Goal: Navigation & Orientation: Find specific page/section

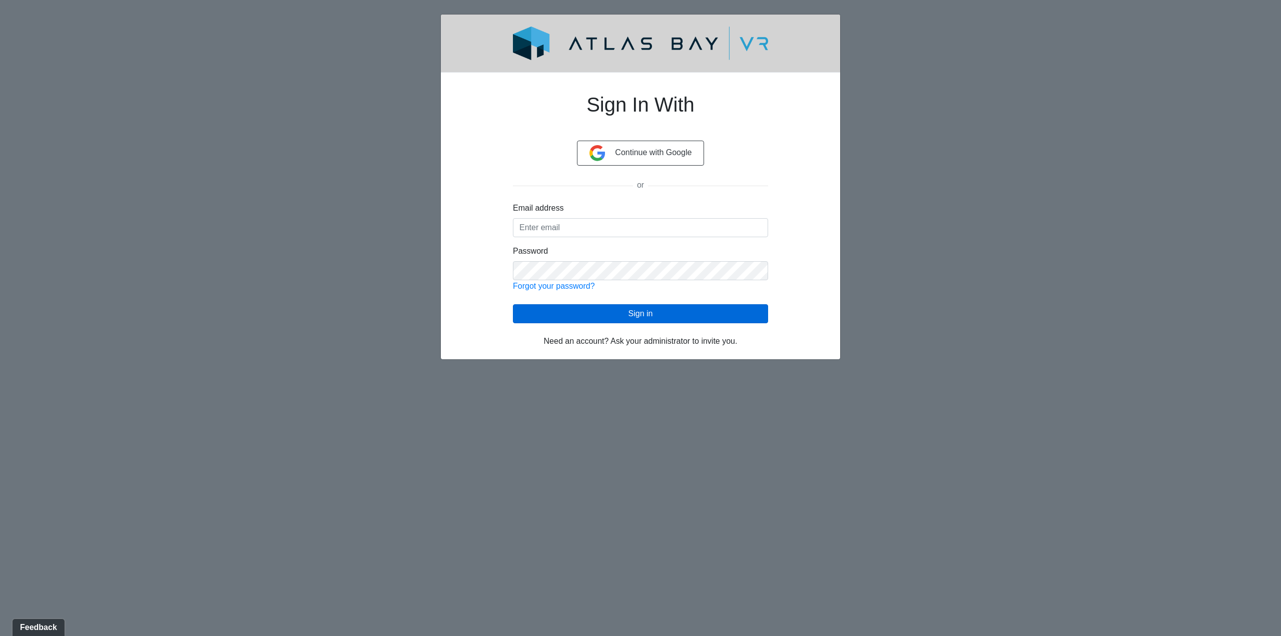
type input "[EMAIL_ADDRESS][DOMAIN_NAME]"
click at [672, 316] on button "Sign in" at bounding box center [640, 313] width 255 height 19
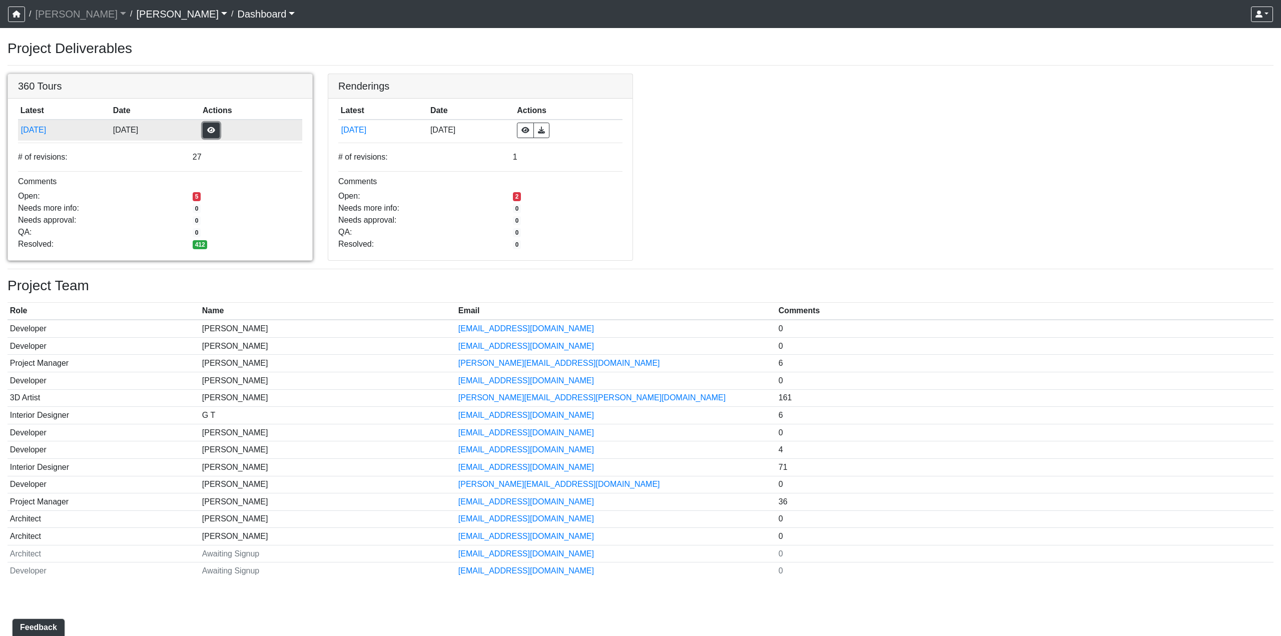
click at [220, 131] on button "button" at bounding box center [211, 131] width 17 height 16
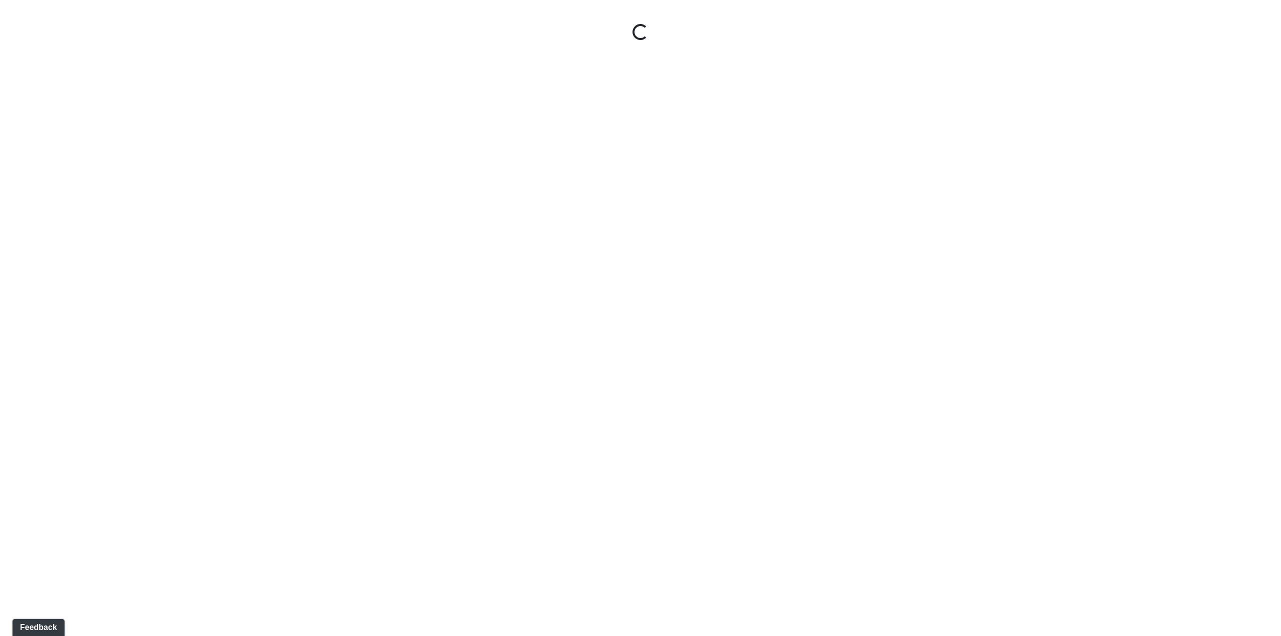
select select "5gMU6kj6d42dHxDJuu4MWA"
select select "f5vAoomM994SAFxC41qskH"
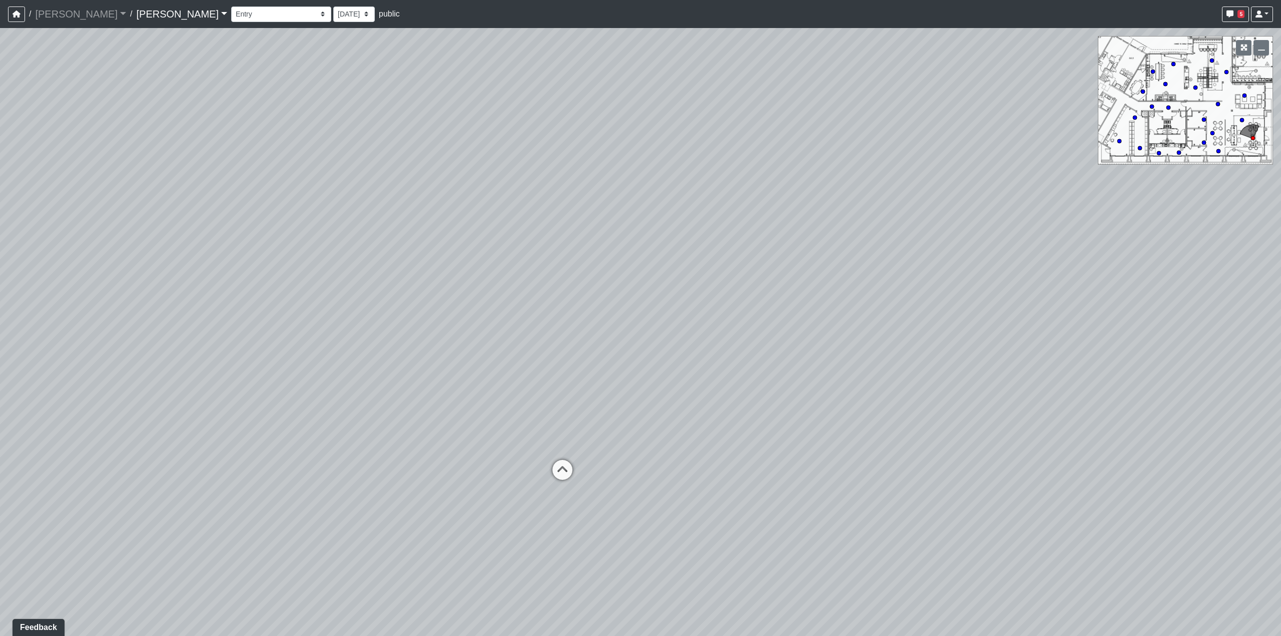
drag, startPoint x: 1114, startPoint y: 452, endPoint x: 708, endPoint y: 449, distance: 406.2
click at [708, 449] on div "Loading... Seating Loading... Workroom Entry Loading... Exterior - Leasing Entr…" at bounding box center [640, 332] width 1281 height 608
drag, startPoint x: 673, startPoint y: 411, endPoint x: 1201, endPoint y: 423, distance: 527.8
click at [1202, 423] on div "Loading... Seating Loading... Workroom Entry Loading... Exterior - Leasing Entr…" at bounding box center [640, 332] width 1281 height 608
drag, startPoint x: 440, startPoint y: 405, endPoint x: 917, endPoint y: 407, distance: 476.7
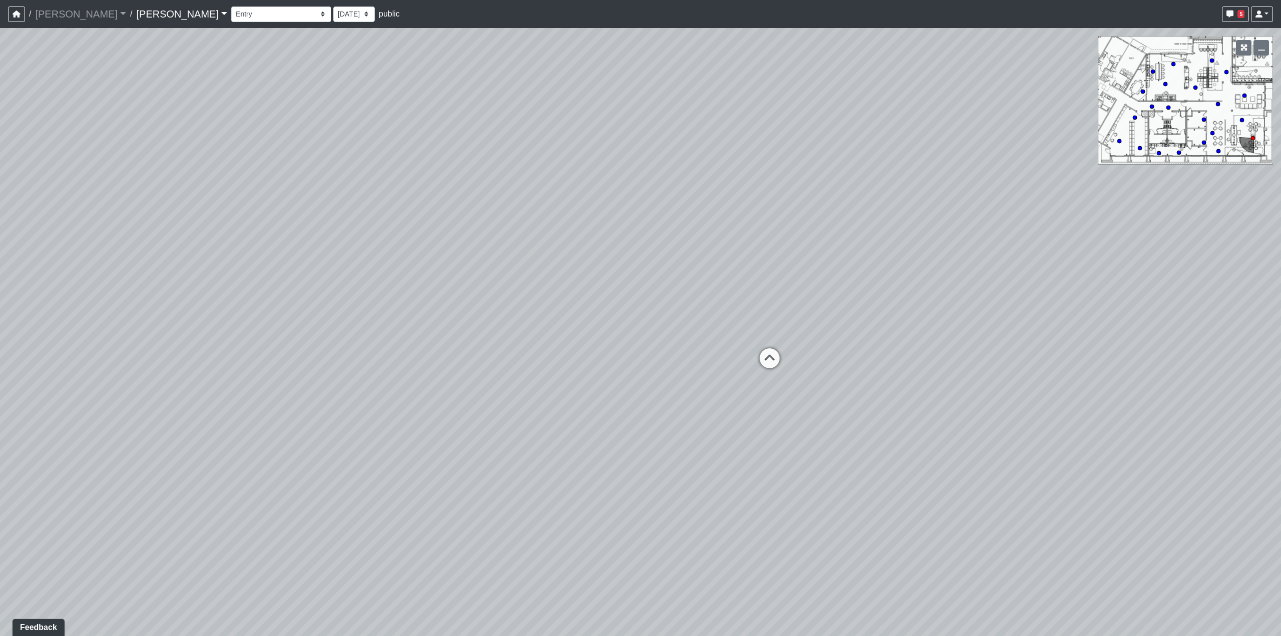
click at [917, 407] on div "Loading... Seating Loading... Workroom Entry Loading... Exterior - Leasing Entr…" at bounding box center [640, 332] width 1281 height 608
drag, startPoint x: 414, startPoint y: 435, endPoint x: 968, endPoint y: 473, distance: 556.1
click at [968, 473] on div "Loading... Seating Loading... Workroom Entry Loading... Exterior - Leasing Entr…" at bounding box center [640, 332] width 1281 height 608
drag, startPoint x: 680, startPoint y: 446, endPoint x: 1354, endPoint y: 442, distance: 673.3
click at [1280, 442] on html "/ Ojala Ojala Loading... / Hayden Hayden Loading... Hayden Hayden Loading... Bo…" at bounding box center [640, 318] width 1281 height 636
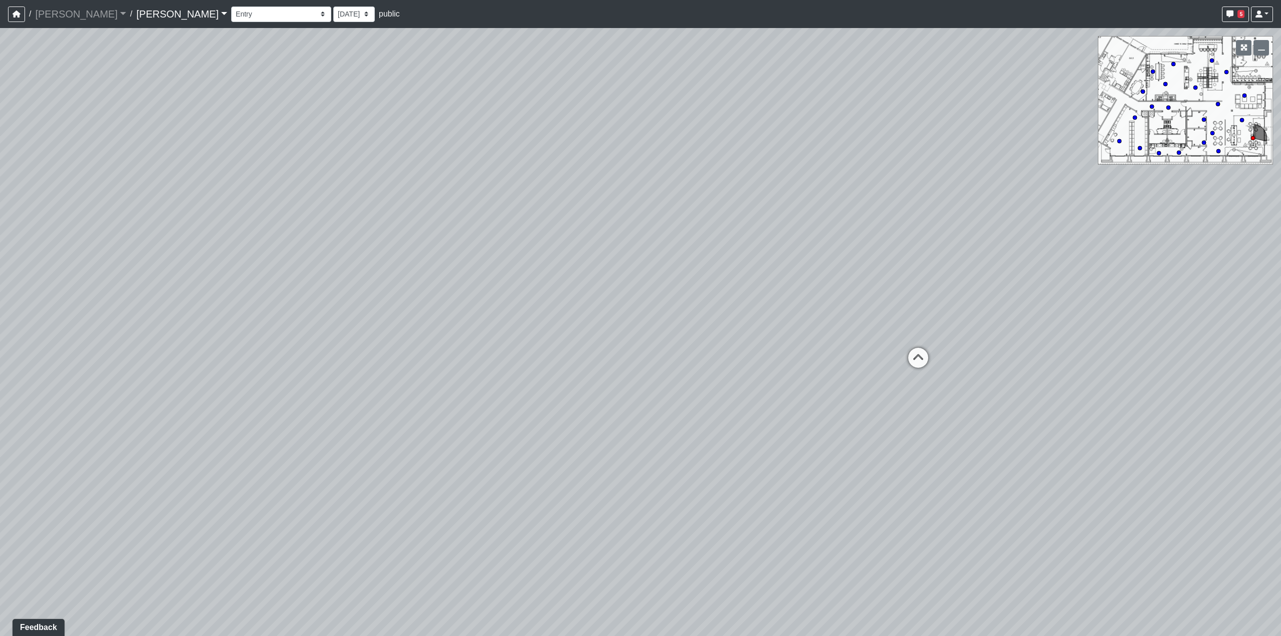
drag, startPoint x: 495, startPoint y: 423, endPoint x: 949, endPoint y: 439, distance: 454.5
click at [949, 439] on div "Loading... Seating Loading... Workroom Entry Loading... Exterior - Leasing Entr…" at bounding box center [640, 332] width 1281 height 608
drag, startPoint x: 386, startPoint y: 380, endPoint x: 1229, endPoint y: 368, distance: 842.9
click at [1229, 368] on div "Loading... Seating Loading... Workroom Entry Loading... Exterior - Leasing Entr…" at bounding box center [640, 332] width 1281 height 608
click at [546, 530] on icon at bounding box center [552, 531] width 30 height 30
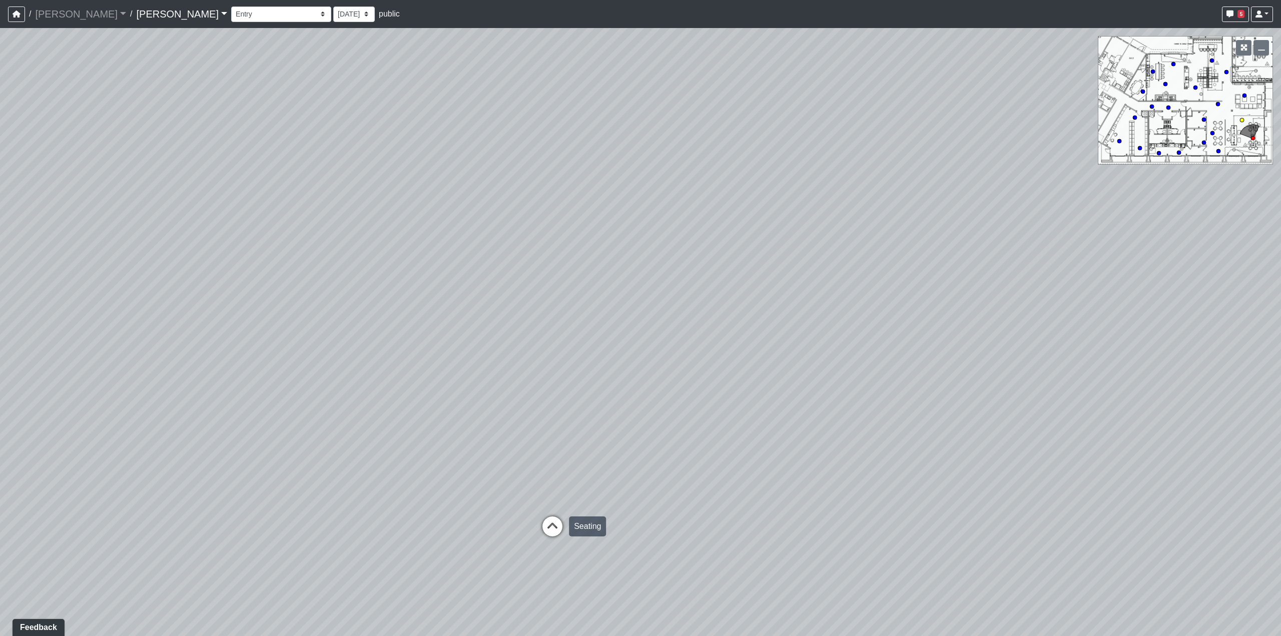
select select "fK2RkdJucmMaN9UsB8fkRW"
select select "f5vAoomM994SAFxC41qskH"
click at [655, 438] on icon at bounding box center [658, 441] width 30 height 30
select select "9Bo8ZQpAzsGhNdfKidJscR"
select select "pnh8f5S5HjU41T4ZphFfvd"
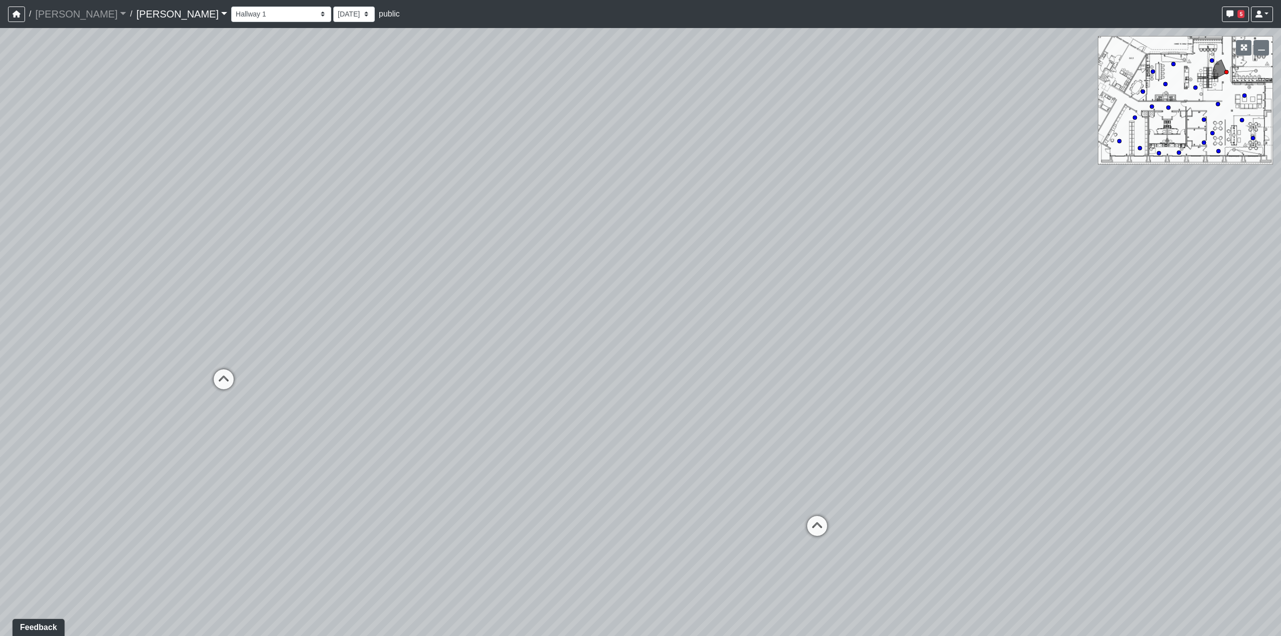
drag, startPoint x: 268, startPoint y: 464, endPoint x: 804, endPoint y: 463, distance: 535.7
click at [804, 463] on div "Loading... Seating Loading... Workroom Entry Loading... Exterior - Leasing Entr…" at bounding box center [640, 332] width 1281 height 608
drag, startPoint x: 502, startPoint y: 475, endPoint x: 837, endPoint y: 462, distance: 335.4
click at [837, 462] on div "Loading... Seating Loading... Workroom Entry Loading... Exterior - Leasing Entr…" at bounding box center [640, 332] width 1281 height 608
drag, startPoint x: 317, startPoint y: 432, endPoint x: 777, endPoint y: 451, distance: 460.6
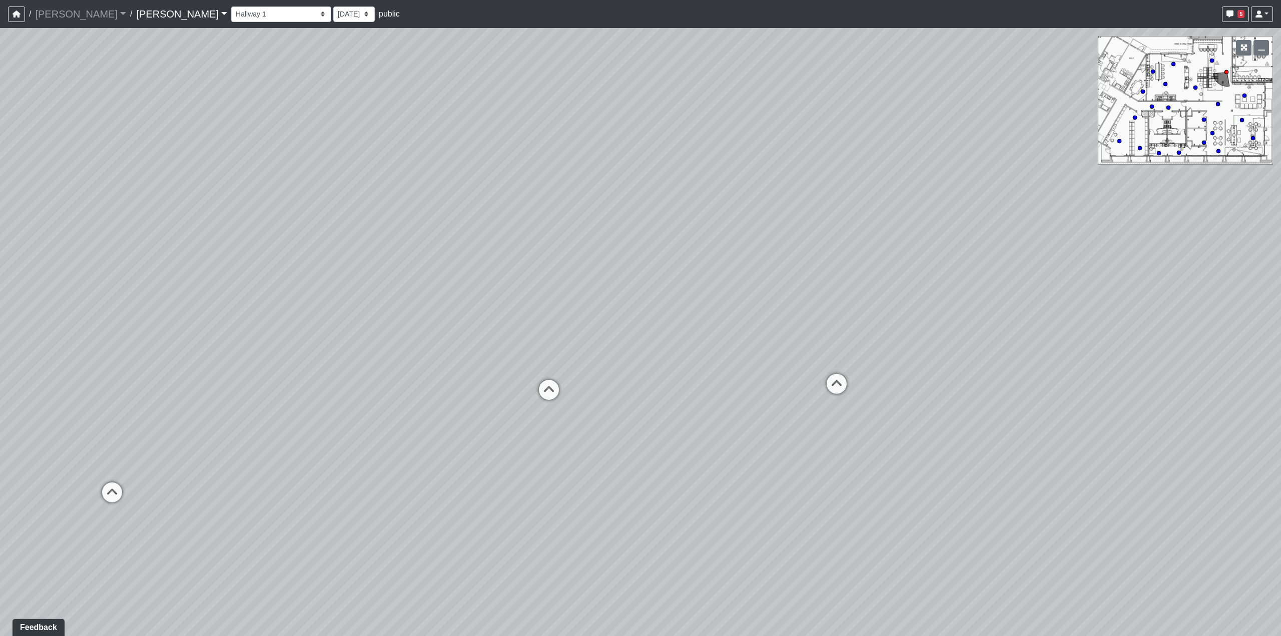
click at [777, 451] on div "Loading... Seating Loading... Workroom Entry Loading... Exterior - Leasing Entr…" at bounding box center [640, 332] width 1281 height 608
click at [841, 386] on icon at bounding box center [836, 389] width 30 height 30
select select "leasing-booth-2"
select select "pnh8f5S5HjU41T4ZphFfvd"
drag, startPoint x: 1094, startPoint y: 434, endPoint x: 585, endPoint y: 444, distance: 509.3
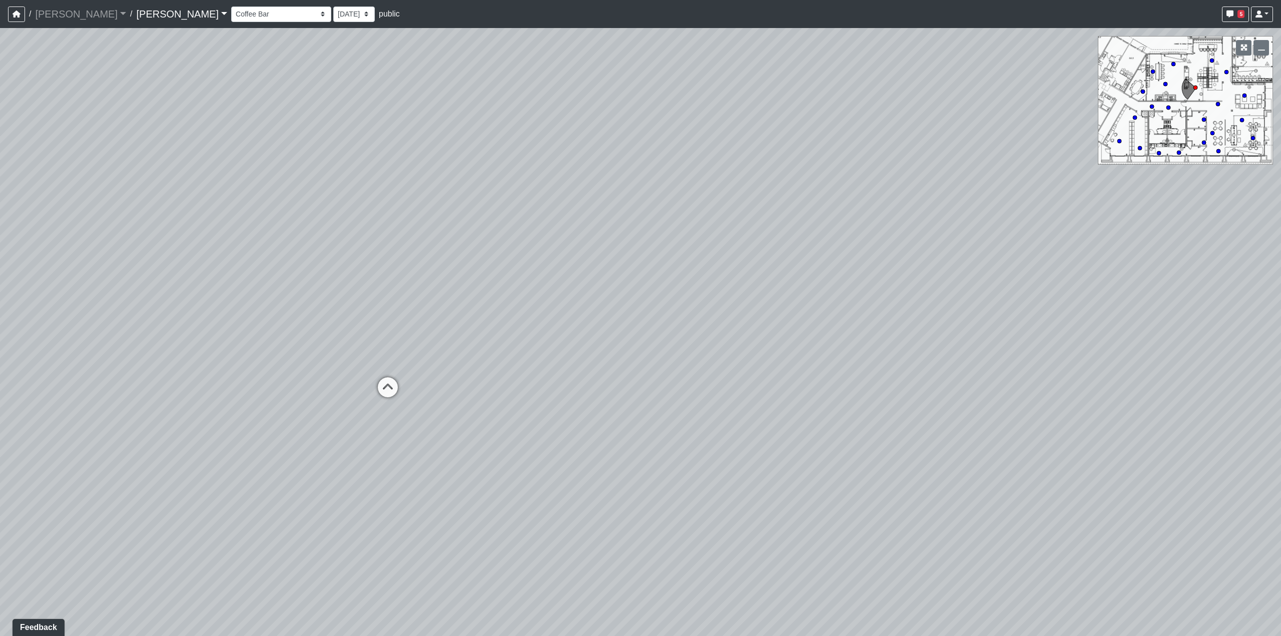
click at [585, 444] on div "Loading... Seating Loading... Workroom Entry Loading... Exterior - Leasing Entr…" at bounding box center [640, 332] width 1281 height 608
click at [382, 394] on icon at bounding box center [388, 392] width 30 height 30
select select "leasing-open-area-3"
select select "pnh8f5S5HjU41T4ZphFfvd"
drag, startPoint x: 1046, startPoint y: 492, endPoint x: 425, endPoint y: 458, distance: 622.2
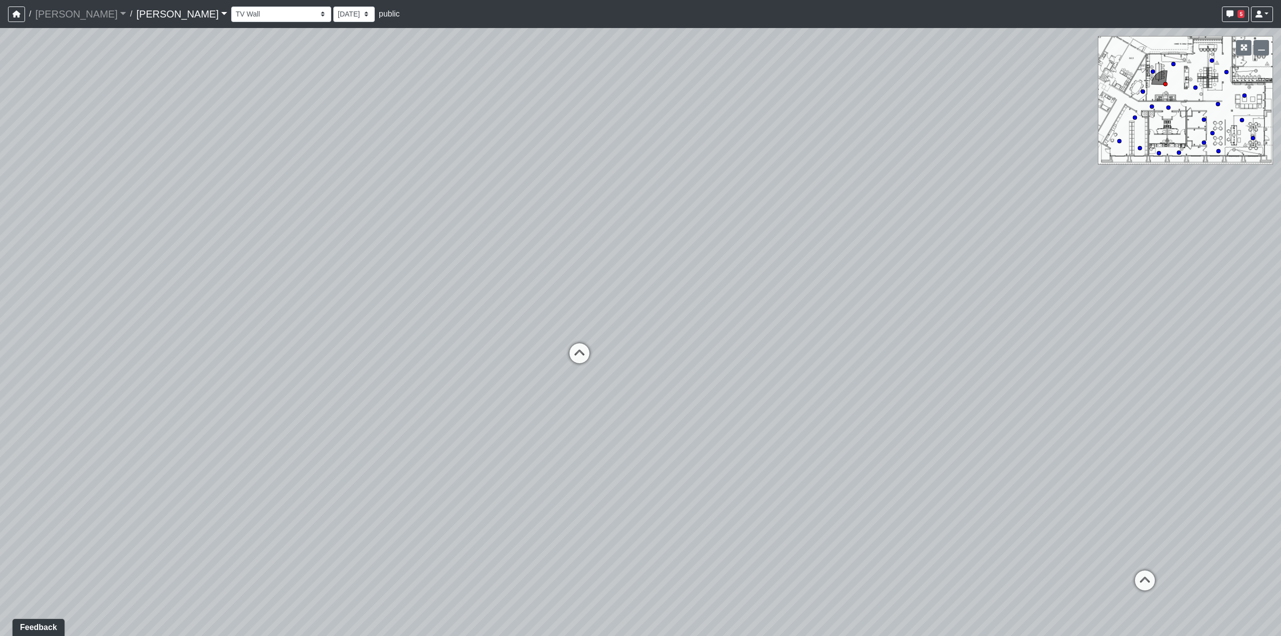
click at [425, 458] on div "Loading... Seating Loading... Workroom Entry Loading... Exterior - Leasing Entr…" at bounding box center [640, 332] width 1281 height 608
drag, startPoint x: 912, startPoint y: 380, endPoint x: 356, endPoint y: 659, distance: 621.9
click at [356, 635] on html "/ Ojala Ojala Loading... / Hayden Hayden Loading... Hayden Hayden Loading... Bo…" at bounding box center [640, 318] width 1281 height 636
drag, startPoint x: 1125, startPoint y: 538, endPoint x: 441, endPoint y: 473, distance: 686.9
click at [445, 473] on div "Loading... Seating Loading... Workroom Entry Loading... Exterior - Leasing Entr…" at bounding box center [640, 332] width 1281 height 608
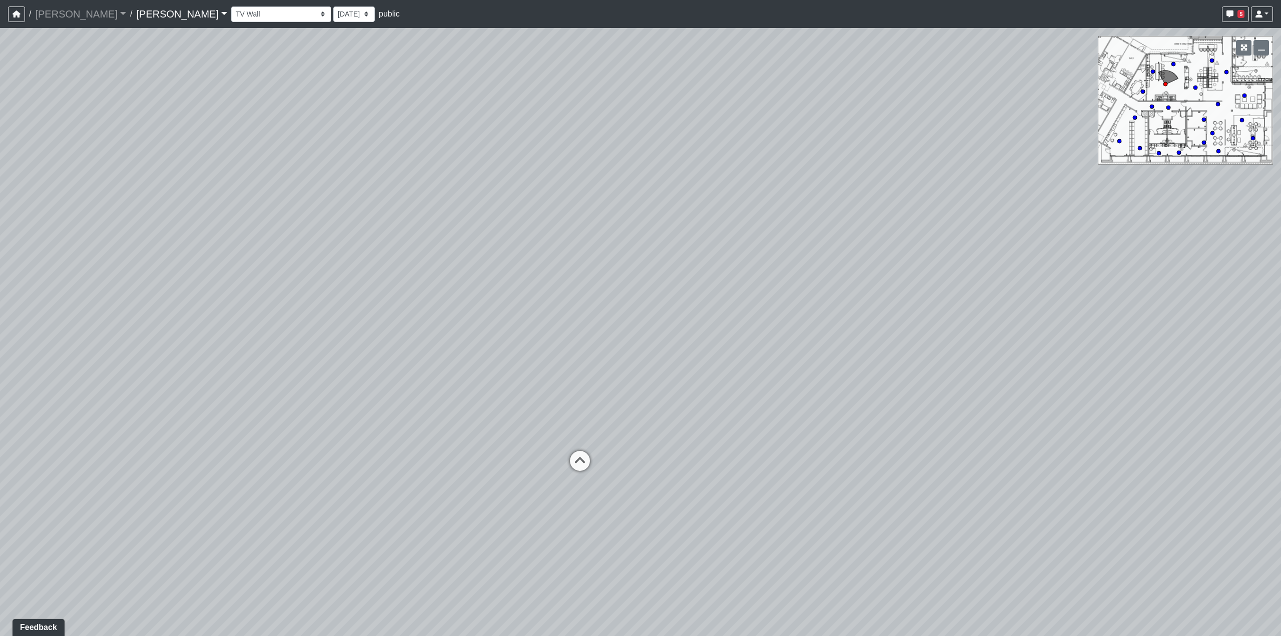
drag, startPoint x: 309, startPoint y: 510, endPoint x: 951, endPoint y: 280, distance: 681.8
click at [951, 280] on div "Loading... Seating Loading... Workroom Entry Loading... Exterior - Leasing Entr…" at bounding box center [640, 332] width 1281 height 608
click at [1118, 142] on circle at bounding box center [1119, 141] width 4 height 4
select select "hEZa1uyLpF27GsCws6fMqq"
select select "pnh8f5S5HjU41T4ZphFfvd"
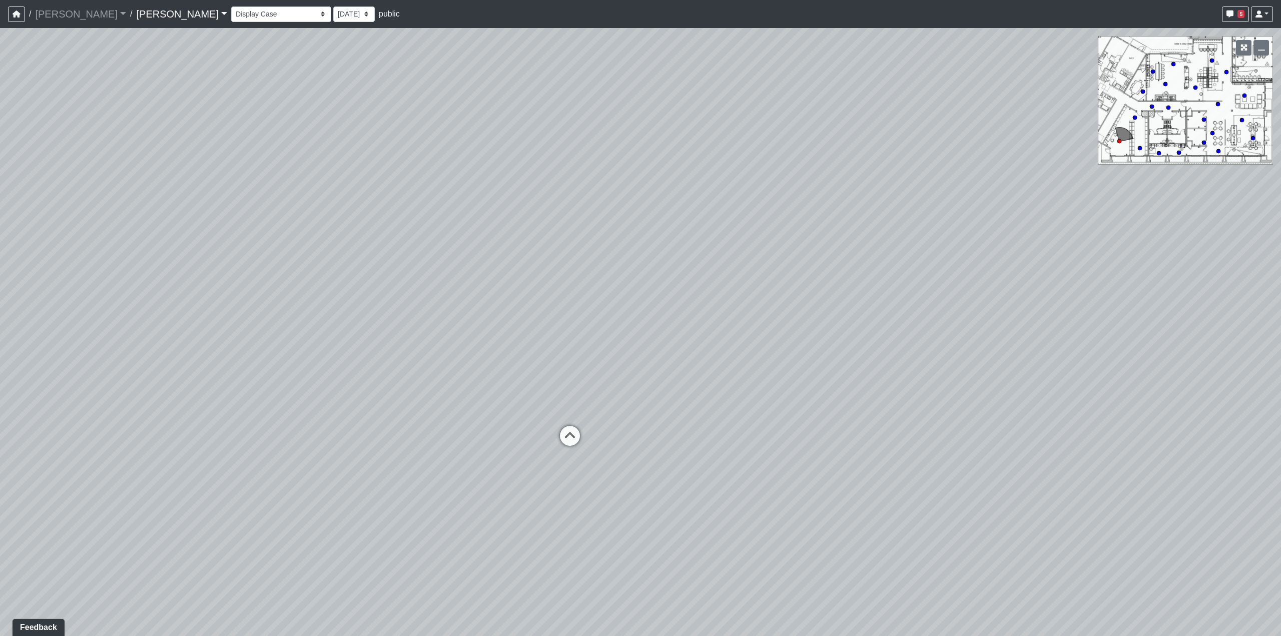
drag, startPoint x: 1124, startPoint y: 382, endPoint x: 1200, endPoint y: 449, distance: 101.4
click at [1185, 466] on div "Loading... Seating Loading... Workroom Entry Loading... Exterior - Leasing Entr…" at bounding box center [640, 332] width 1281 height 608
click at [1167, 110] on icon at bounding box center [1167, 107] width 5 height 5
select select "6GHnEnFXsVweRahzHNdprA"
select select "pnh8f5S5HjU41T4ZphFfvd"
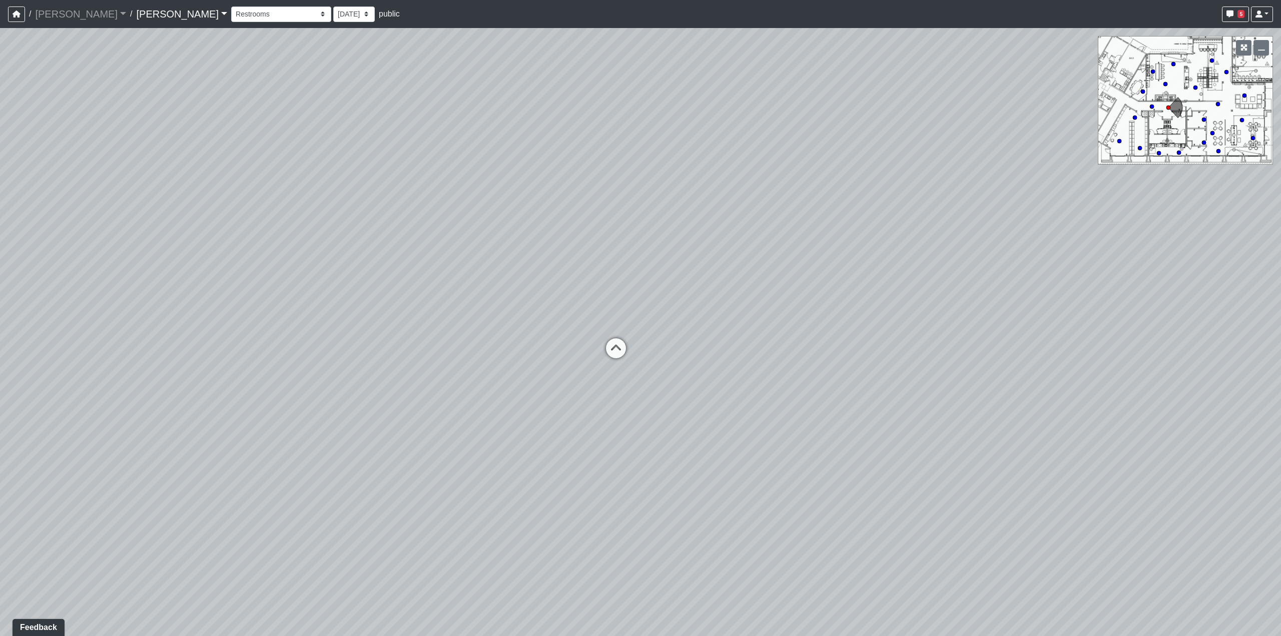
drag, startPoint x: 926, startPoint y: 412, endPoint x: 66, endPoint y: 372, distance: 861.3
click at [366, 364] on div "Loading... Seating Loading... Workroom Entry Loading... Exterior - Leasing Entr…" at bounding box center [640, 332] width 1281 height 608
drag, startPoint x: 565, startPoint y: 345, endPoint x: 191, endPoint y: 347, distance: 374.2
click at [191, 347] on div "Loading... Seating Loading... Workroom Entry Loading... Exterior - Leasing Entr…" at bounding box center [640, 332] width 1281 height 608
click at [231, 17] on select "Booth Clubroom Counter Coffee Bar Dining Room Hallway 1 TV Wall Windows Corn Ho…" at bounding box center [281, 15] width 100 height 16
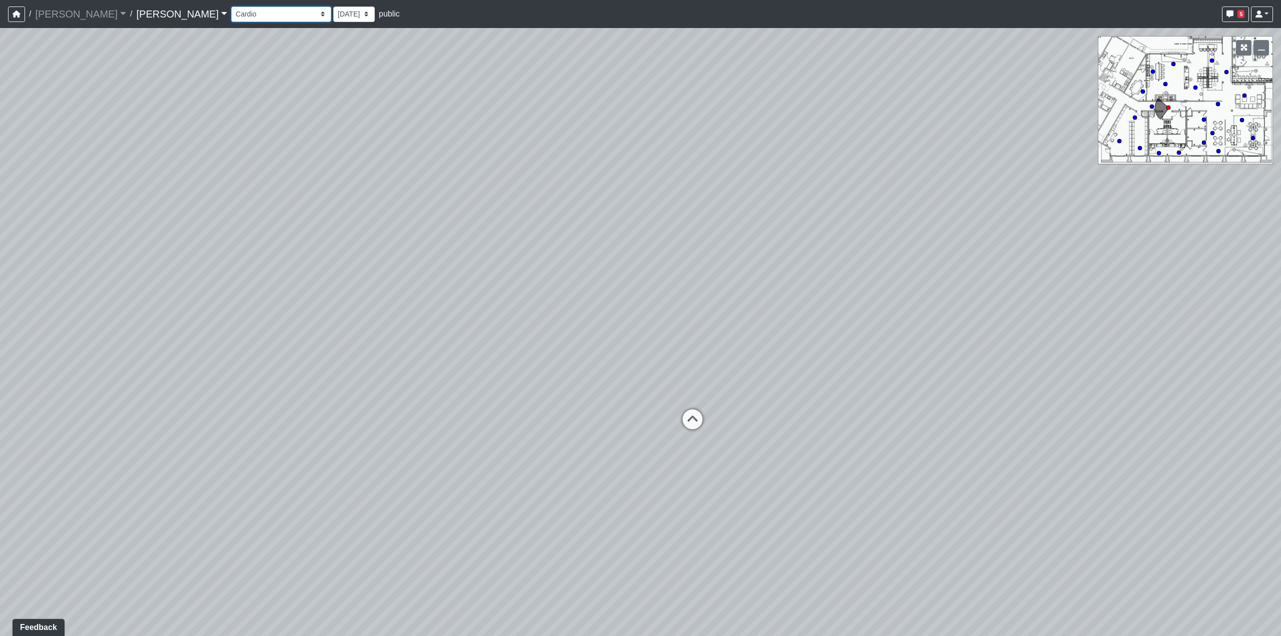
click at [231, 7] on select "Booth Clubroom Counter Coffee Bar Dining Room Hallway 1 TV Wall Windows Corn Ho…" at bounding box center [281, 15] width 100 height 16
select select "3BxUjb5zriVg1QNCFuxpPE"
select select "pnh8f5S5HjU41T4ZphFfvd"
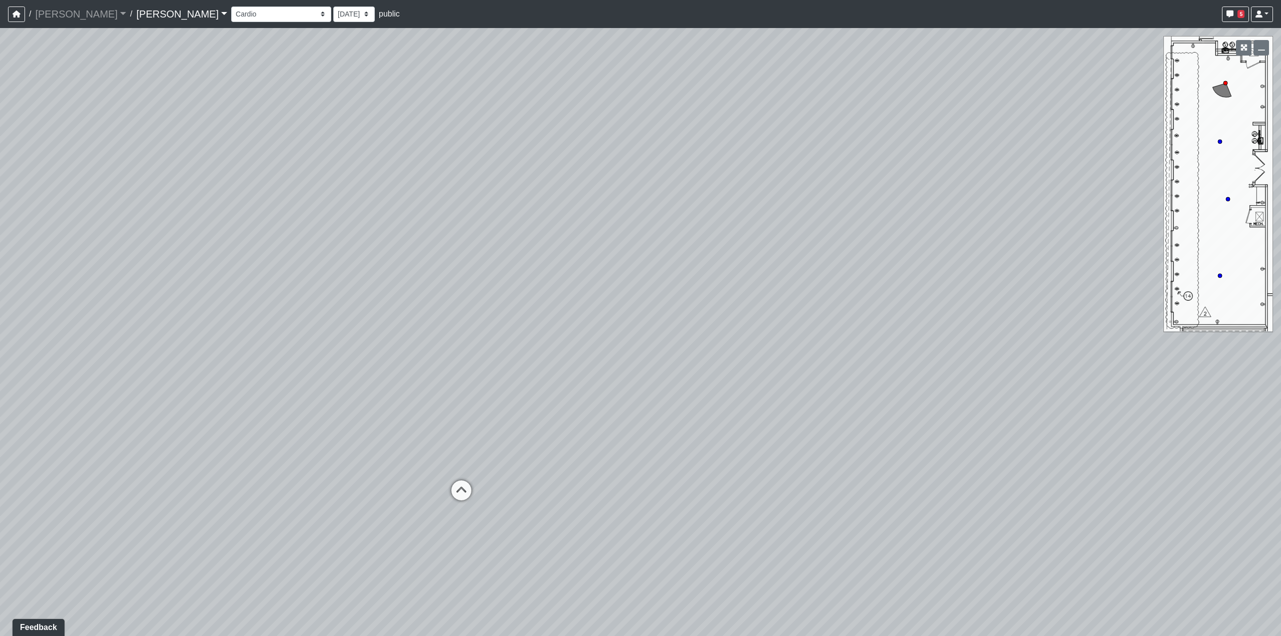
drag, startPoint x: 892, startPoint y: 359, endPoint x: 149, endPoint y: 299, distance: 745.7
click at [153, 299] on div "Loading... Seating Loading... Workroom Entry Loading... Exterior - Leasing Entr…" at bounding box center [640, 332] width 1281 height 608
drag, startPoint x: 874, startPoint y: 358, endPoint x: 244, endPoint y: 332, distance: 630.8
click at [244, 332] on div "Loading... Seating Loading... Workroom Entry Loading... Exterior - Leasing Entr…" at bounding box center [640, 332] width 1281 height 608
drag, startPoint x: 933, startPoint y: 332, endPoint x: 0, endPoint y: 338, distance: 932.9
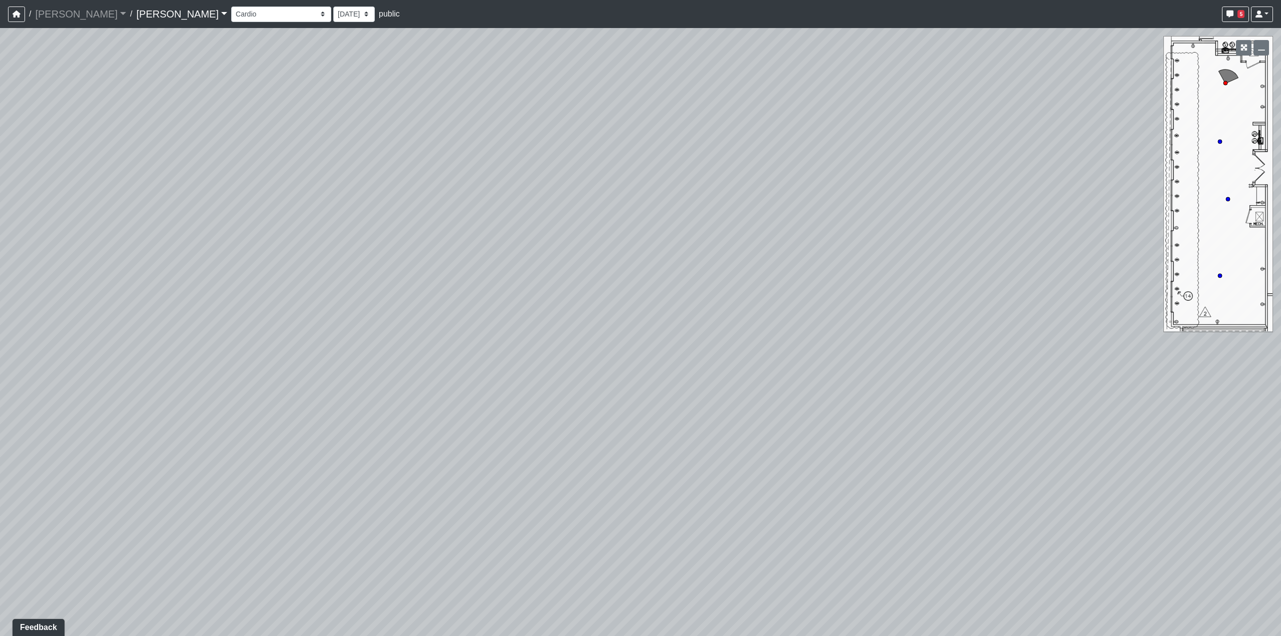
click at [0, 336] on div "Loading... Seating Loading... Workroom Entry Loading... Exterior - Leasing Entr…" at bounding box center [640, 332] width 1281 height 608
drag, startPoint x: 770, startPoint y: 363, endPoint x: 40, endPoint y: 308, distance: 732.8
click at [242, 314] on div "Loading... Seating Loading... Workroom Entry Loading... Exterior - Leasing Entr…" at bounding box center [640, 332] width 1281 height 608
drag, startPoint x: 516, startPoint y: 288, endPoint x: 230, endPoint y: 424, distance: 317.5
click at [231, 427] on div "Loading... Seating Loading... Workroom Entry Loading... Exterior - Leasing Entr…" at bounding box center [640, 332] width 1281 height 608
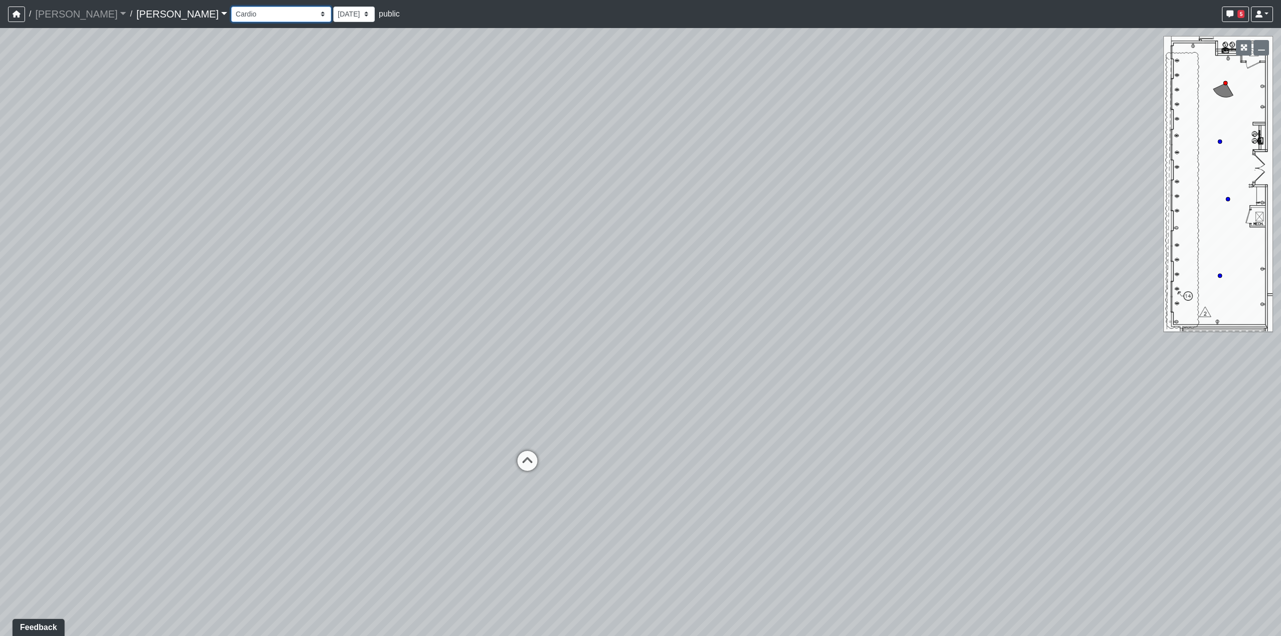
click at [231, 15] on select "Booth Clubroom Counter Coffee Bar Dining Room Hallway 1 TV Wall Windows Corn Ho…" at bounding box center [281, 15] width 100 height 16
click at [231, 7] on select "Booth Clubroom Counter Coffee Bar Dining Room Hallway 1 TV Wall Windows Corn Ho…" at bounding box center [281, 15] width 100 height 16
select select "x8pV6FQt5mVcL12XFiycDx"
select select "6AmoKyyxyksgHJXnq2TEXv"
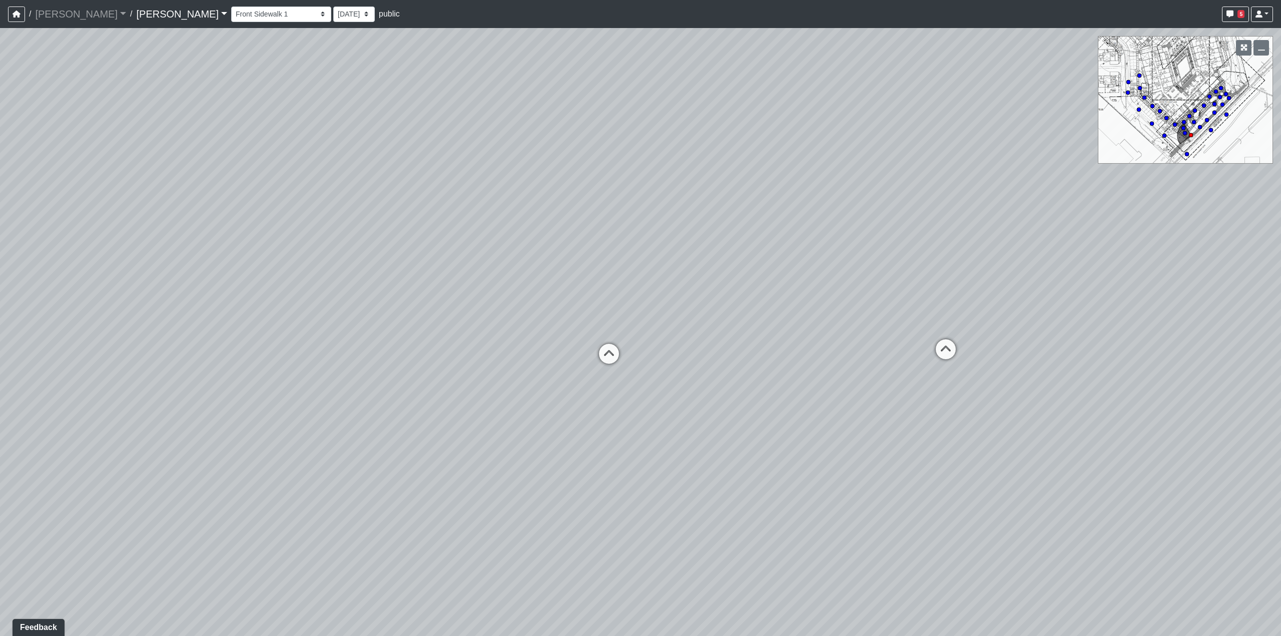
drag, startPoint x: 302, startPoint y: 409, endPoint x: 929, endPoint y: 380, distance: 627.4
click at [929, 380] on div "Loading... Seating Loading... Workroom Entry Loading... Exterior - Leasing Entr…" at bounding box center [640, 332] width 1281 height 608
click at [953, 351] on icon at bounding box center [946, 354] width 30 height 30
drag, startPoint x: 1044, startPoint y: 374, endPoint x: 217, endPoint y: 348, distance: 828.3
click at [217, 348] on div "Loading... Seating Loading... Workroom Entry Loading... Exterior - Leasing Entr…" at bounding box center [640, 332] width 1281 height 608
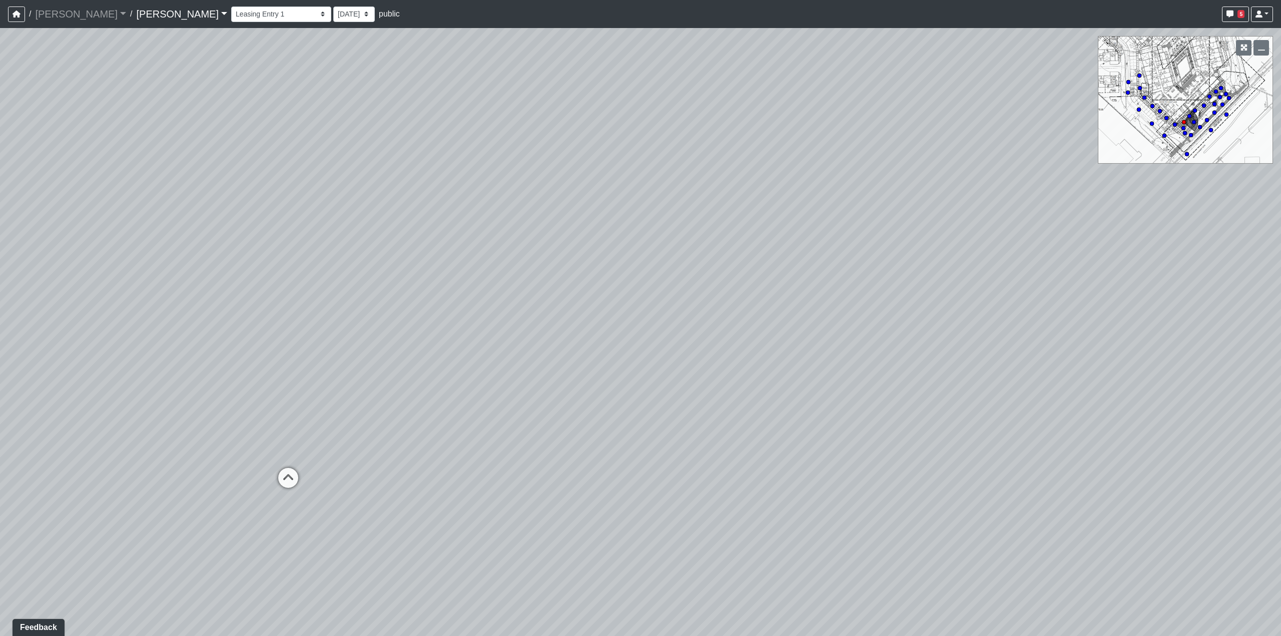
drag, startPoint x: 836, startPoint y: 347, endPoint x: 630, endPoint y: 345, distance: 205.6
click at [630, 345] on div "Loading... Seating Loading... Workroom Entry Loading... Exterior - Leasing Entr…" at bounding box center [640, 332] width 1281 height 608
drag, startPoint x: 975, startPoint y: 391, endPoint x: 670, endPoint y: 395, distance: 305.1
click at [670, 395] on div "Loading... Seating Loading... Workroom Entry Loading... Exterior - Leasing Entr…" at bounding box center [640, 332] width 1281 height 608
drag, startPoint x: 933, startPoint y: 467, endPoint x: 441, endPoint y: 457, distance: 491.8
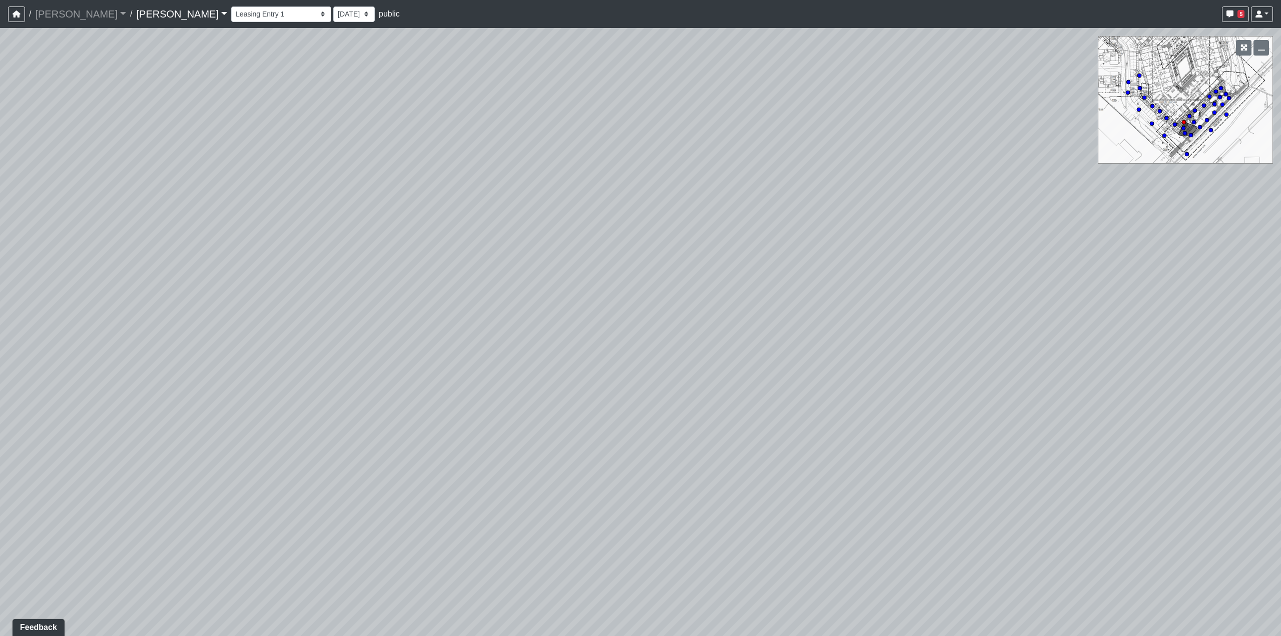
click at [441, 457] on div "Loading... Seating Loading... Workroom Entry Loading... Exterior - Leasing Entr…" at bounding box center [640, 332] width 1281 height 608
drag, startPoint x: 615, startPoint y: 461, endPoint x: 1246, endPoint y: 402, distance: 633.6
click at [1246, 402] on div "Loading... Seating Loading... Workroom Entry Loading... Exterior - Leasing Entr…" at bounding box center [640, 332] width 1281 height 608
drag, startPoint x: 1172, startPoint y: 371, endPoint x: 593, endPoint y: 356, distance: 579.4
click at [593, 356] on div "Loading... Seating Loading... Workroom Entry Loading... Exterior - Leasing Entr…" at bounding box center [640, 332] width 1281 height 608
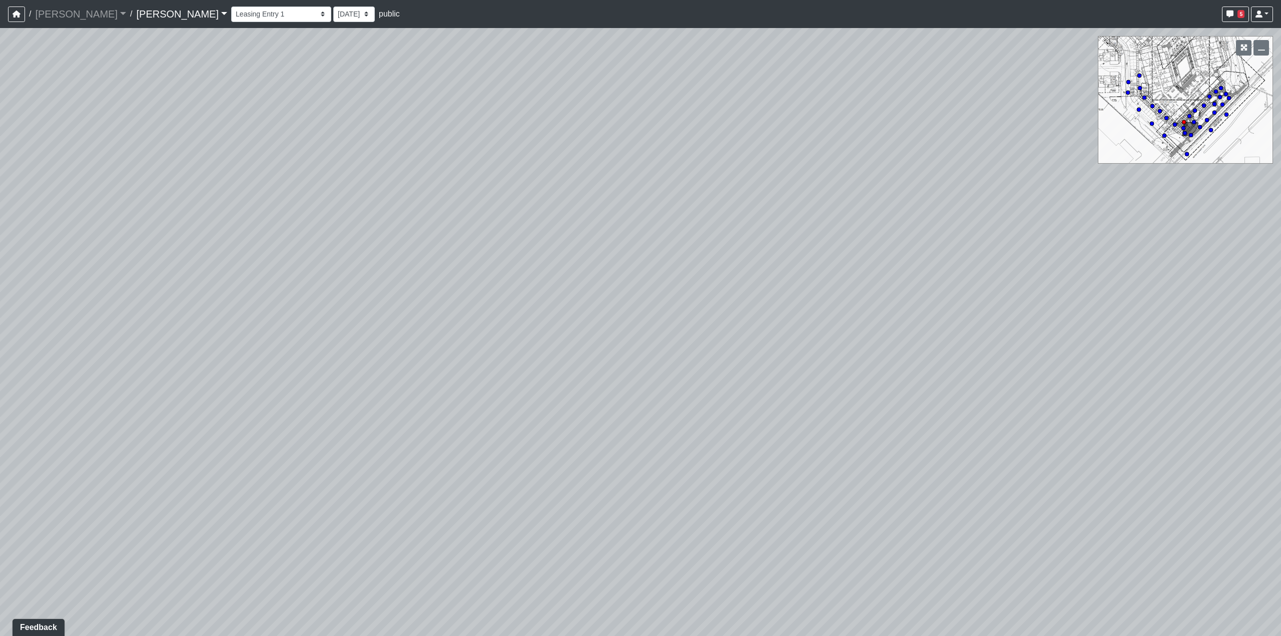
drag, startPoint x: 261, startPoint y: 364, endPoint x: 449, endPoint y: 339, distance: 189.7
click at [449, 339] on div "Loading... Seating Loading... Workroom Entry Loading... Exterior - Leasing Entr…" at bounding box center [640, 332] width 1281 height 608
drag, startPoint x: 636, startPoint y: 342, endPoint x: 652, endPoint y: 314, distance: 32.5
click at [652, 314] on div "Loading... Seating Loading... Workroom Entry Loading... Exterior - Leasing Entr…" at bounding box center [640, 332] width 1281 height 608
drag, startPoint x: 270, startPoint y: 299, endPoint x: 240, endPoint y: 325, distance: 39.3
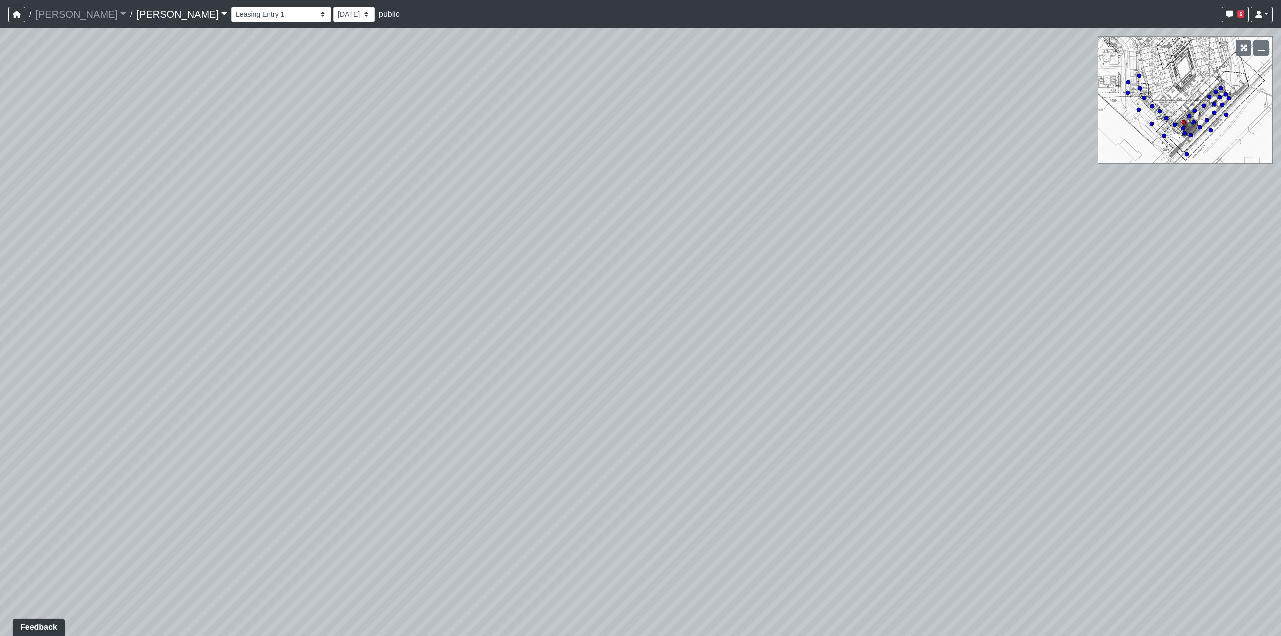
click at [240, 325] on div "Loading... Seating Loading... Workroom Entry Loading... Exterior - Leasing Entr…" at bounding box center [640, 332] width 1281 height 608
drag, startPoint x: 311, startPoint y: 354, endPoint x: 677, endPoint y: 381, distance: 367.2
click at [677, 381] on div "Loading... Seating Loading... Workroom Entry Loading... Exterior - Leasing Entr…" at bounding box center [640, 332] width 1281 height 608
drag, startPoint x: 819, startPoint y: 450, endPoint x: 780, endPoint y: 450, distance: 39.0
click at [780, 450] on div "Loading... Seating Loading... Workroom Entry Loading... Exterior - Leasing Entr…" at bounding box center [640, 332] width 1281 height 608
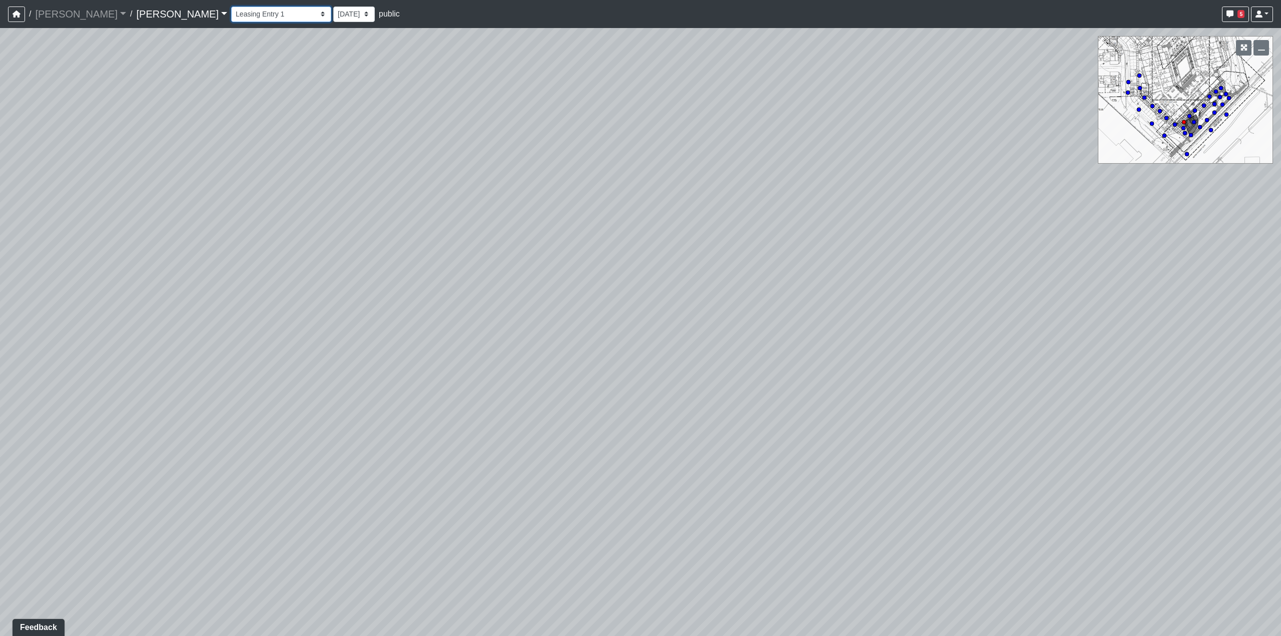
click at [231, 16] on select "Booth Clubroom Counter Coffee Bar Dining Room Hallway 1 TV Wall Windows Corn Ho…" at bounding box center [281, 15] width 100 height 16
click at [1184, 153] on icon at bounding box center [1186, 154] width 5 height 5
drag, startPoint x: 855, startPoint y: 243, endPoint x: 862, endPoint y: 268, distance: 26.0
click at [862, 268] on div "Loading... Seating Loading... Workroom Entry Loading... Exterior - Leasing Entr…" at bounding box center [640, 332] width 1281 height 608
click at [1212, 132] on circle at bounding box center [1211, 130] width 4 height 4
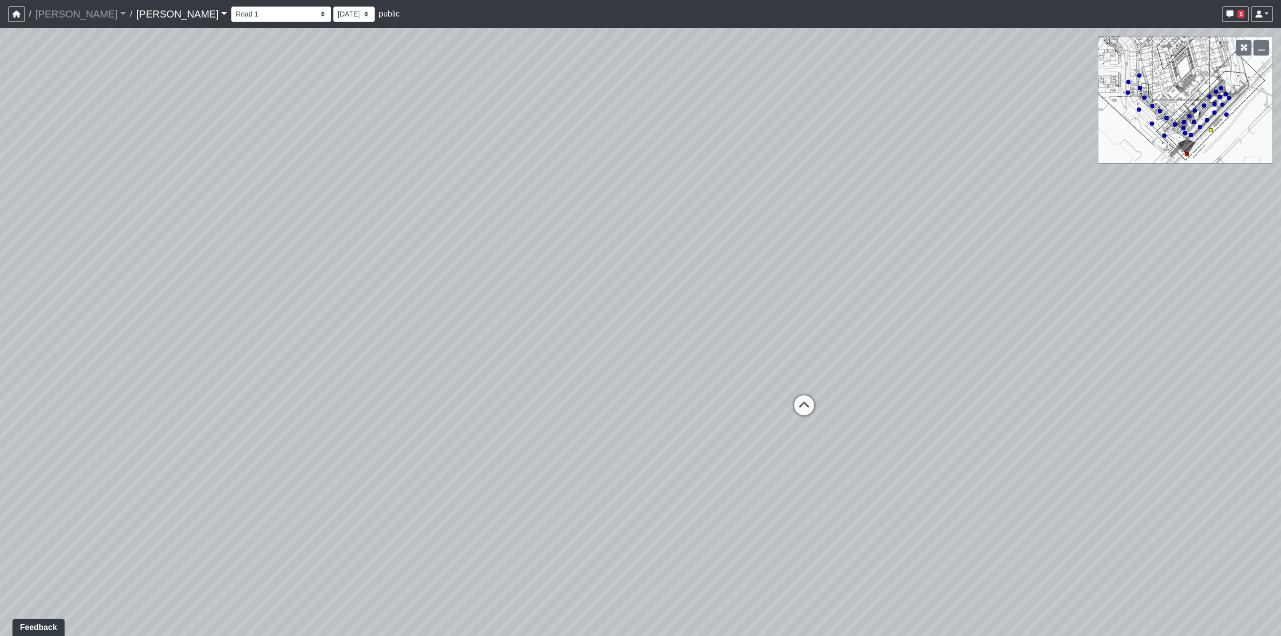
select select "1Ea5TY6LXUnFbiVb7DrLFM"
drag, startPoint x: 504, startPoint y: 432, endPoint x: 603, endPoint y: 434, distance: 99.1
click at [603, 434] on div "Loading... Seating Loading... Workroom Entry Loading... Exterior - Leasing Entr…" at bounding box center [640, 332] width 1281 height 608
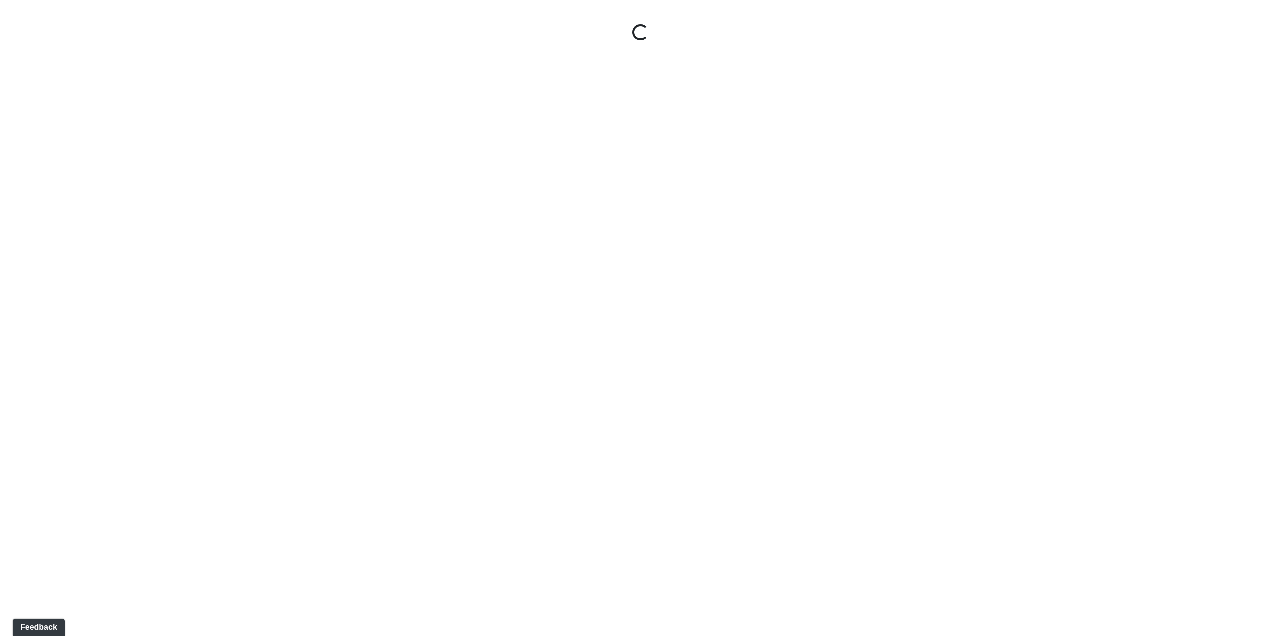
select select "1Ea5TY6LXUnFbiVb7DrLFM"
